Goal: Task Accomplishment & Management: Complete application form

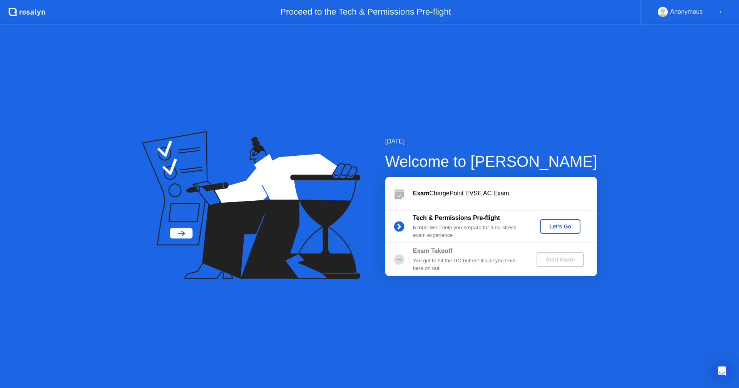
click at [571, 225] on div "Let's Go" at bounding box center [560, 227] width 34 height 6
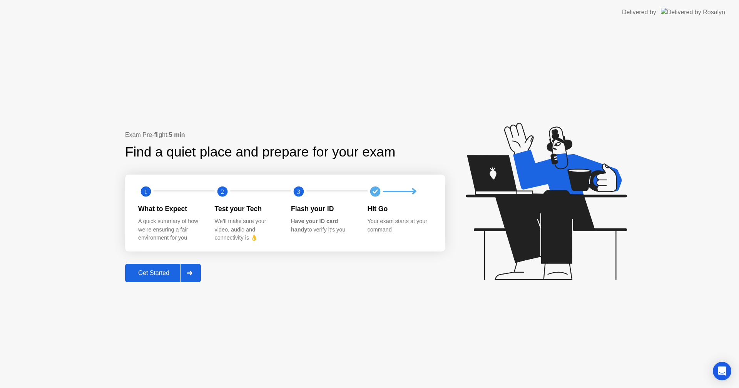
click at [171, 270] on div "Get Started" at bounding box center [153, 273] width 53 height 7
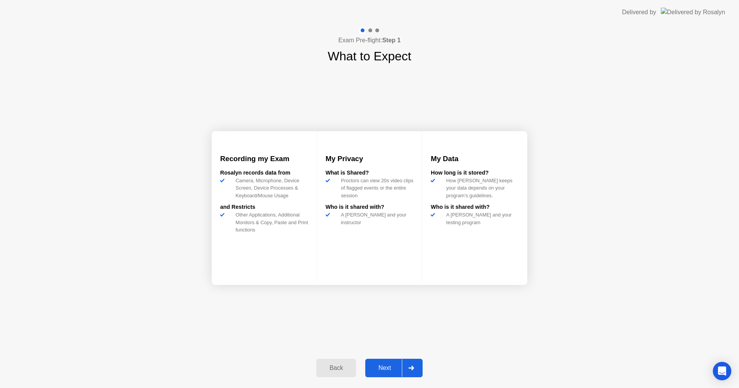
click at [385, 365] on div "Next" at bounding box center [384, 368] width 34 height 7
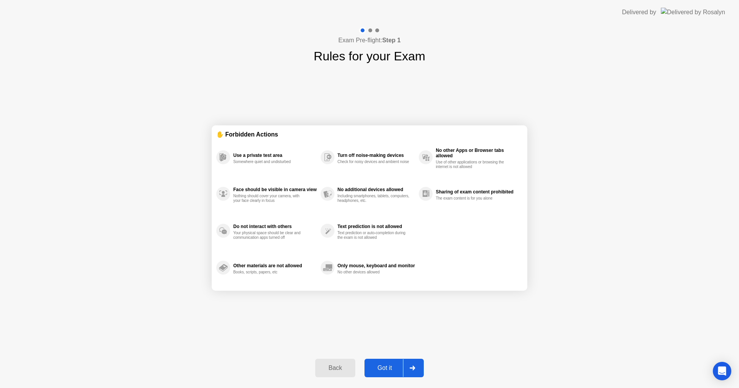
click at [389, 368] on div "Got it" at bounding box center [385, 368] width 36 height 7
select select "**********"
select select "*******"
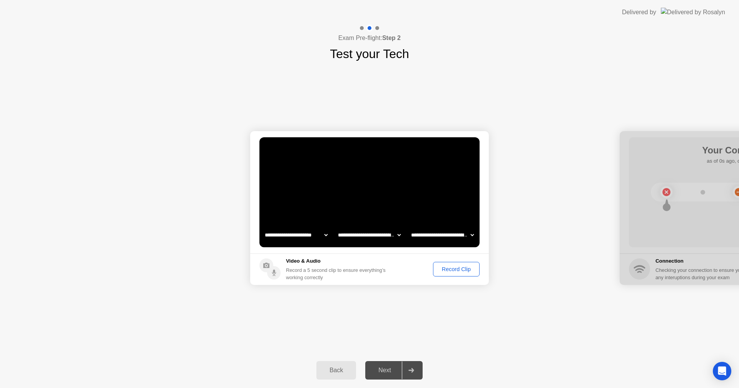
click at [448, 269] on div "Record Clip" at bounding box center [456, 269] width 41 height 6
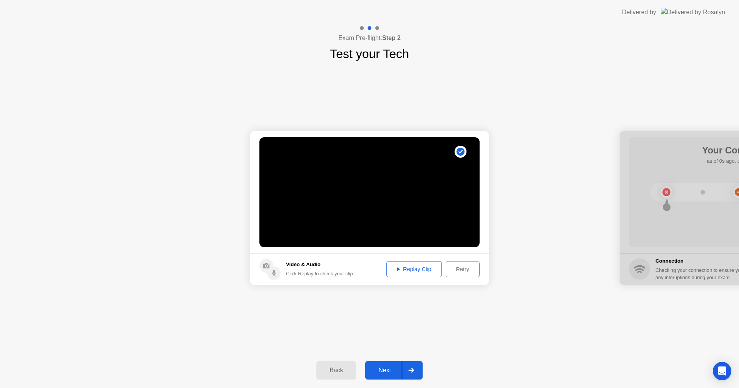
click at [382, 369] on div "Next" at bounding box center [384, 370] width 34 height 7
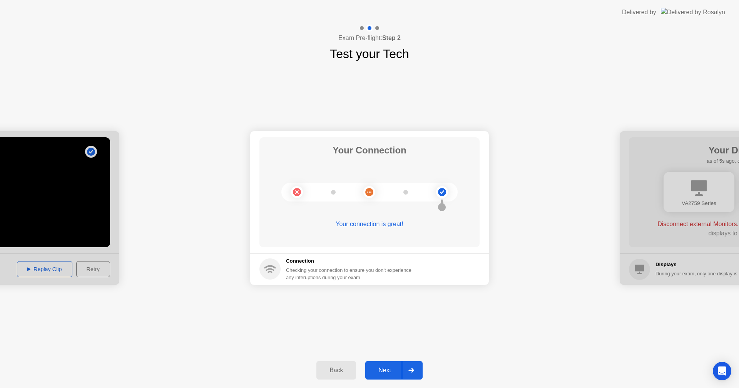
click at [385, 367] on div "Next" at bounding box center [384, 370] width 34 height 7
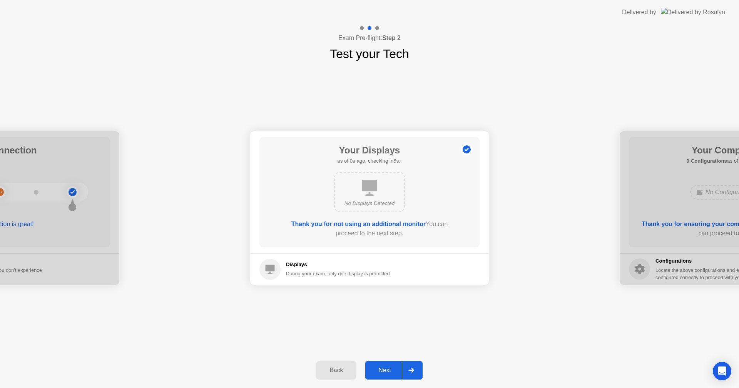
click at [390, 371] on div "Next" at bounding box center [384, 370] width 34 height 7
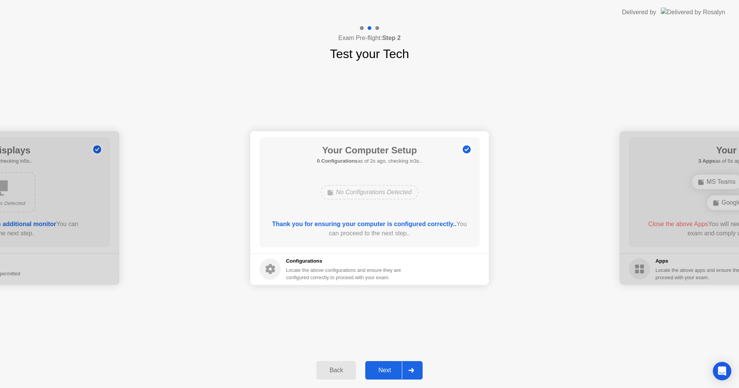
click at [392, 367] on div "Next" at bounding box center [384, 370] width 34 height 7
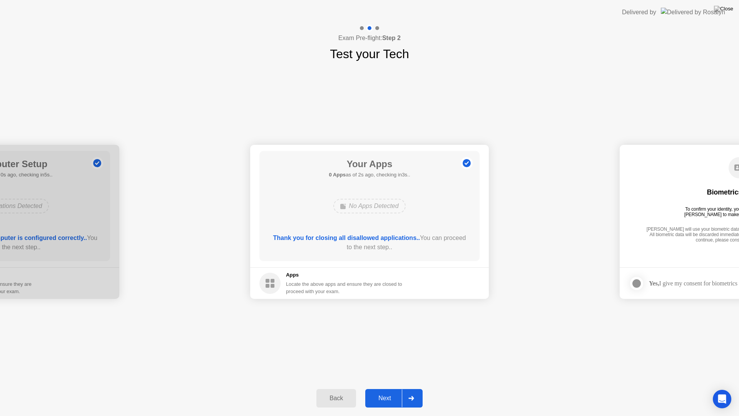
click at [388, 388] on div "Next" at bounding box center [384, 397] width 34 height 7
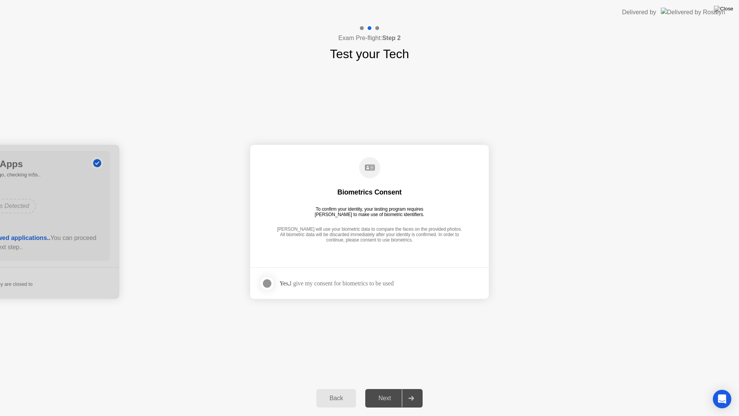
click at [269, 286] on div at bounding box center [266, 283] width 9 height 9
click at [386, 388] on div "Next" at bounding box center [384, 397] width 34 height 7
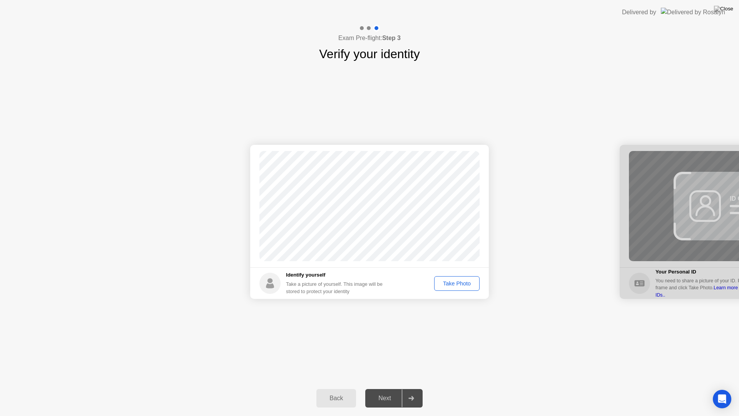
click at [442, 283] on div "Take Photo" at bounding box center [457, 283] width 40 height 6
drag, startPoint x: 390, startPoint y: 399, endPoint x: 416, endPoint y: 350, distance: 54.9
click at [390, 388] on div "Next" at bounding box center [384, 397] width 34 height 7
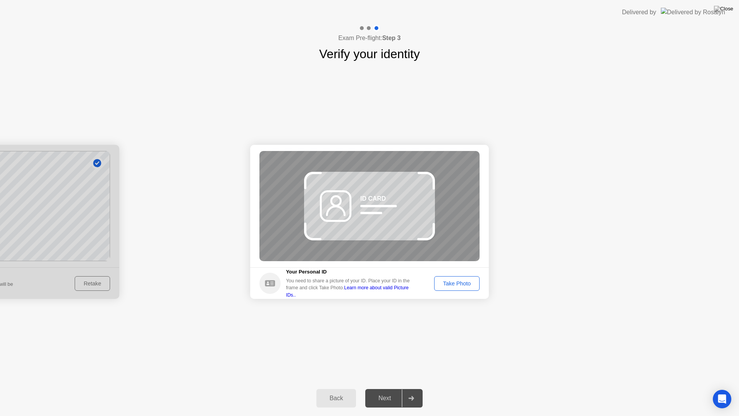
click at [409, 289] on link "Learn more about valid Picture IDs.." at bounding box center [347, 291] width 123 height 12
click at [459, 284] on div "Take Photo" at bounding box center [457, 283] width 40 height 6
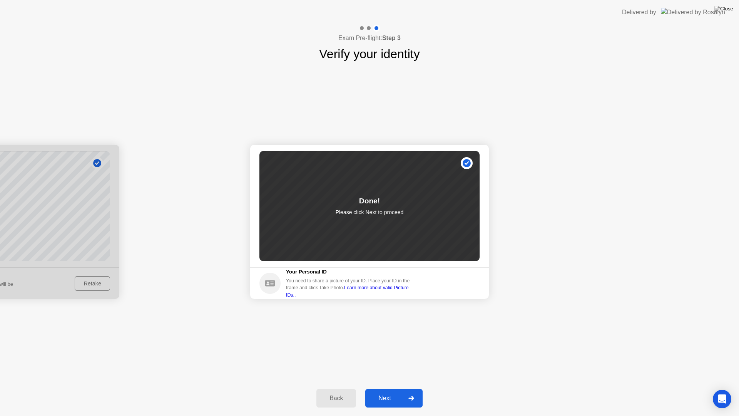
click at [381, 388] on div "Next" at bounding box center [384, 397] width 34 height 7
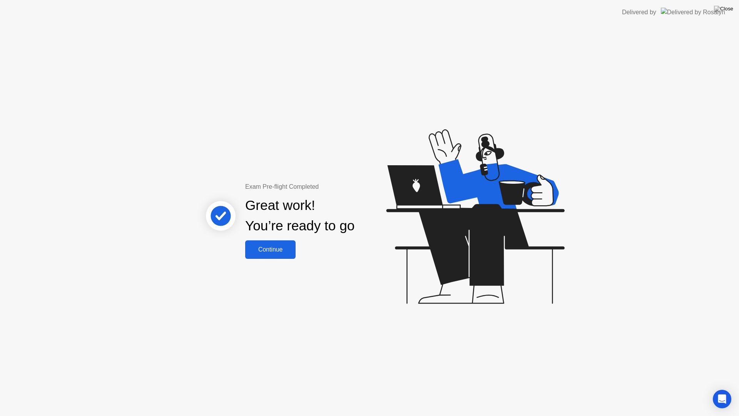
click at [276, 252] on div "Continue" at bounding box center [270, 249] width 46 height 7
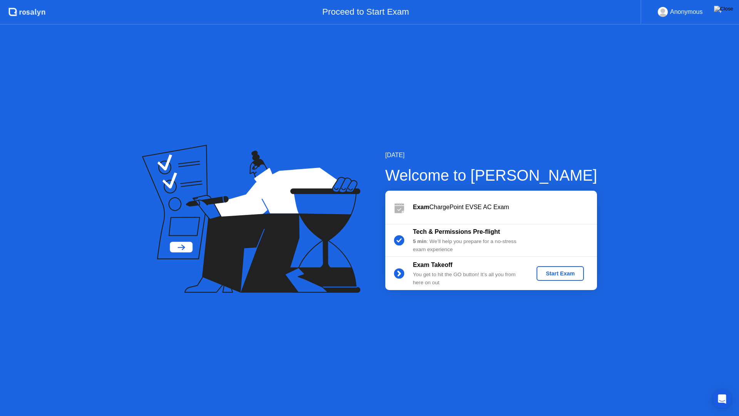
click at [557, 272] on div "Start Exam" at bounding box center [559, 273] width 41 height 6
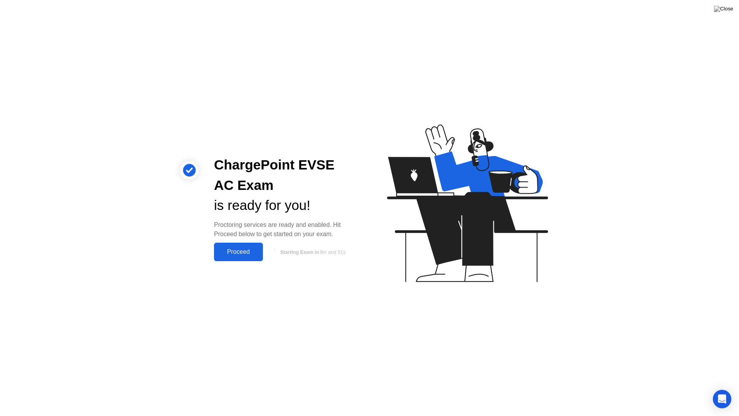
click at [235, 248] on div "Proceed" at bounding box center [238, 251] width 44 height 7
